Goal: Task Accomplishment & Management: Manage account settings

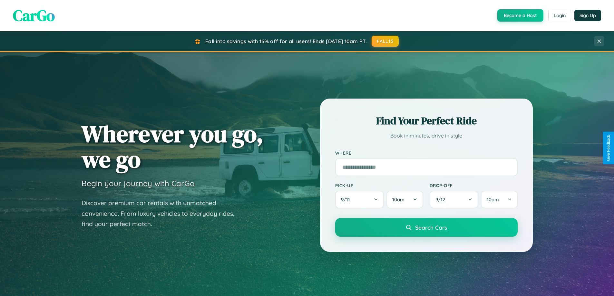
scroll to position [443, 0]
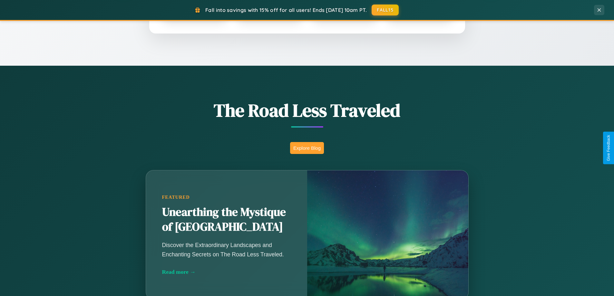
click at [307, 148] on button "Explore Blog" at bounding box center [307, 148] width 34 height 12
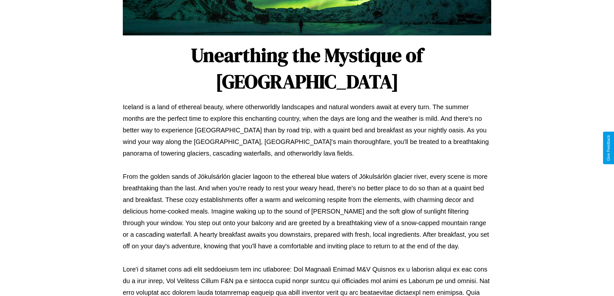
scroll to position [209, 0]
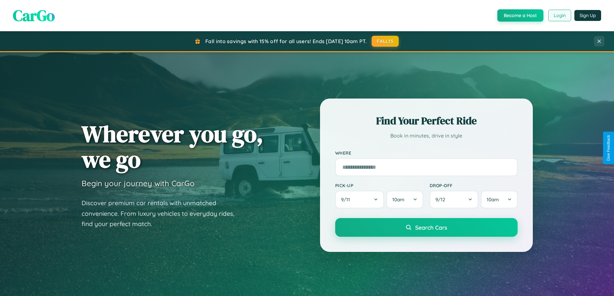
click at [559, 15] on button "Login" at bounding box center [559, 16] width 23 height 12
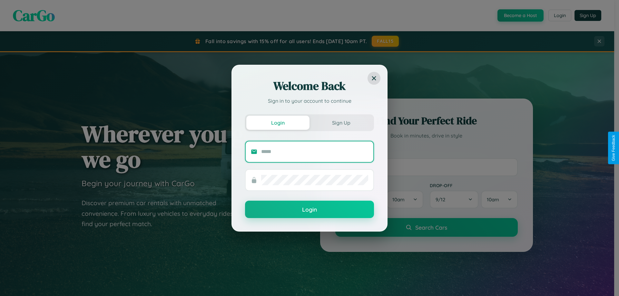
click at [315, 151] on input "text" at bounding box center [314, 152] width 107 height 10
type input "**********"
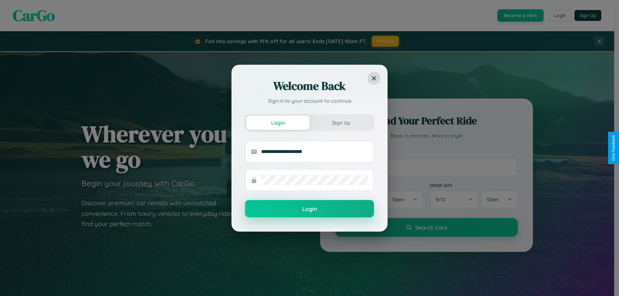
click at [309, 209] on button "Login" at bounding box center [309, 208] width 129 height 17
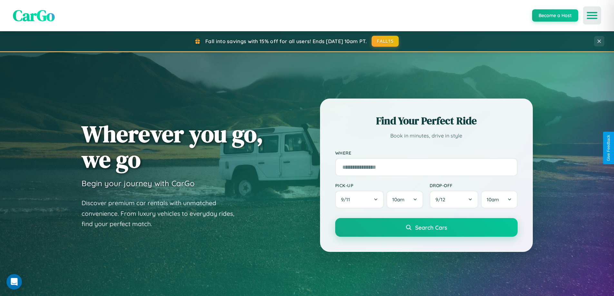
click at [592, 15] on icon "Open menu" at bounding box center [592, 16] width 9 height 6
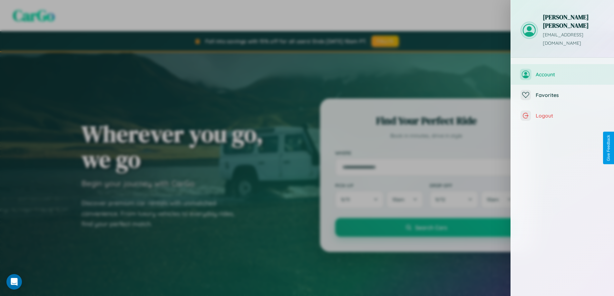
click at [562, 71] on span "Account" at bounding box center [570, 74] width 69 height 6
